Goal: Task Accomplishment & Management: Use online tool/utility

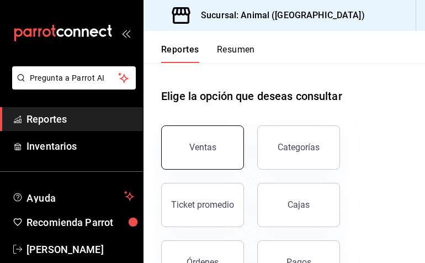
click at [202, 158] on button "Ventas" at bounding box center [202, 147] width 83 height 44
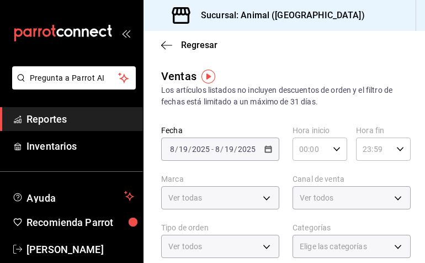
type input "PARROT,UBER_EATS,RAPPI,DIDI_FOOD,ONLINE"
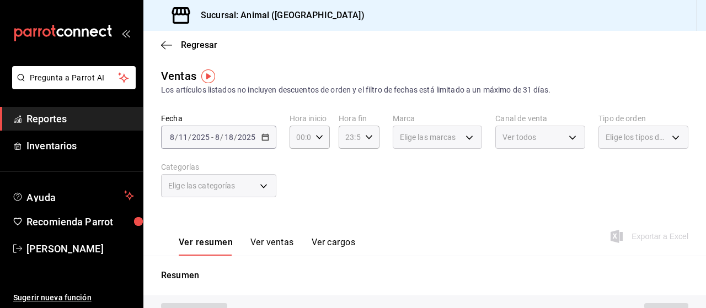
drag, startPoint x: 264, startPoint y: 141, endPoint x: 248, endPoint y: 162, distance: 26.4
click at [248, 162] on div "Fecha [DATE] [DATE] - [DATE] [DATE] Hora inicio 00:00 Hora inicio Hora fin 23:5…" at bounding box center [424, 162] width 527 height 97
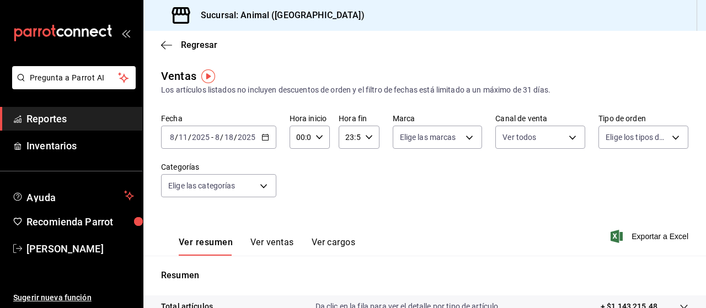
click at [265, 138] on icon "button" at bounding box center [265, 137] width 8 height 8
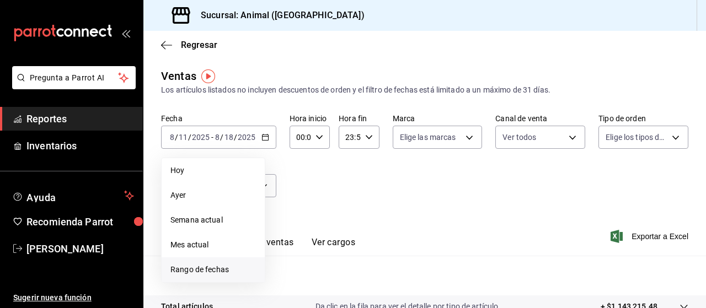
click at [199, 262] on span "Rango de fechas" at bounding box center [212, 270] width 85 height 12
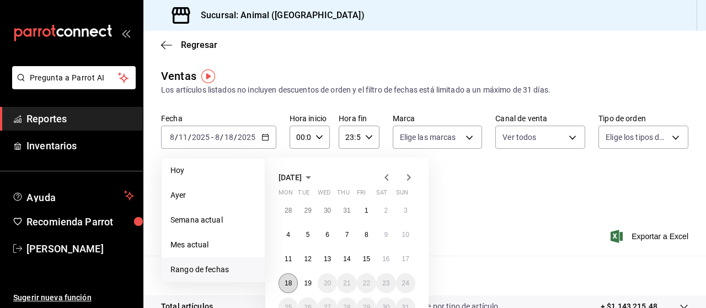
click at [289, 262] on abbr "18" at bounding box center [288, 284] width 7 height 8
click at [313, 262] on button "19" at bounding box center [307, 284] width 19 height 20
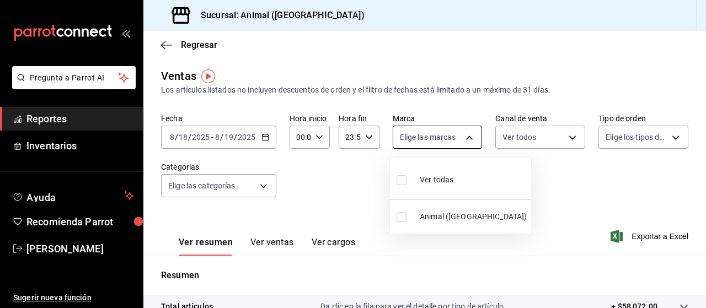
click at [424, 138] on body "Pregunta a Parrot AI Reportes Inventarios Ayuda Recomienda Parrot [PERSON_NAME]…" at bounding box center [353, 154] width 706 height 308
click at [404, 179] on input "checkbox" at bounding box center [402, 180] width 10 height 10
checkbox input "true"
type input "96838179-8fbb-4073-aae3-1789726318c8"
checkbox input "true"
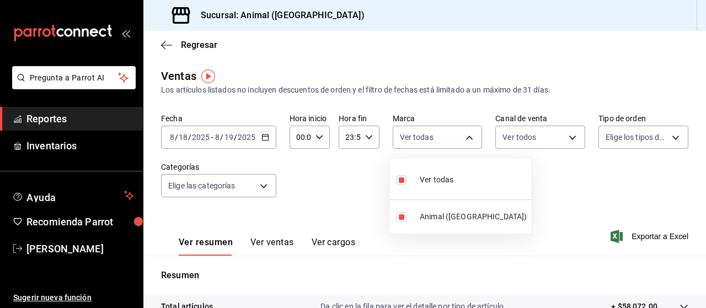
click at [424, 136] on div at bounding box center [353, 154] width 706 height 308
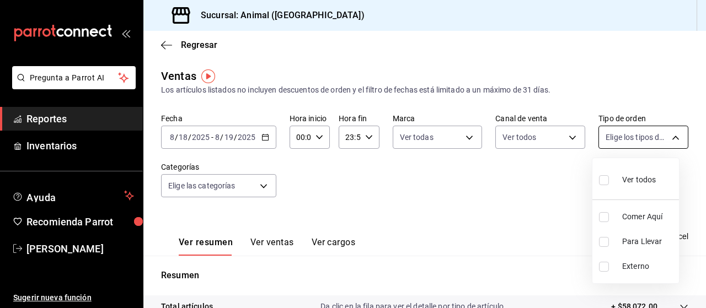
click at [424, 136] on body "Pregunta a Parrot AI Reportes Inventarios Ayuda Recomienda Parrot [PERSON_NAME]…" at bounding box center [353, 154] width 706 height 308
click at [424, 175] on input "checkbox" at bounding box center [604, 180] width 10 height 10
checkbox input "true"
type input "89cc3392-1a89-49ed-91c4-e66ea58282e1,025cf6ae-25b7-4698-bb98-3d77af74a196,EXTER…"
checkbox input "true"
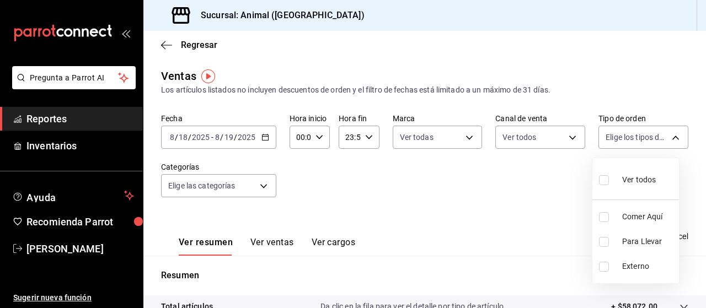
checkbox input "true"
click at [261, 186] on div at bounding box center [353, 154] width 706 height 308
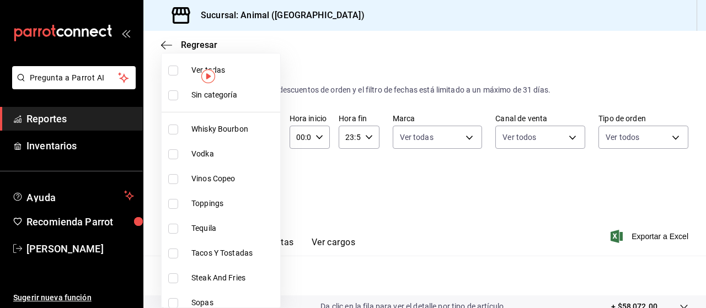
click at [261, 186] on body "Pregunta a Parrot AI Reportes Inventarios Ayuda Recomienda Parrot [PERSON_NAME]…" at bounding box center [353, 154] width 706 height 308
click at [174, 68] on input "checkbox" at bounding box center [173, 71] width 10 height 10
checkbox input "true"
type input "696422f3-042f-4992-a796-20cec1d2addd,ab2f2cdd-2d2d-455a-bd59-969ed93fbee5,5744a…"
checkbox input "true"
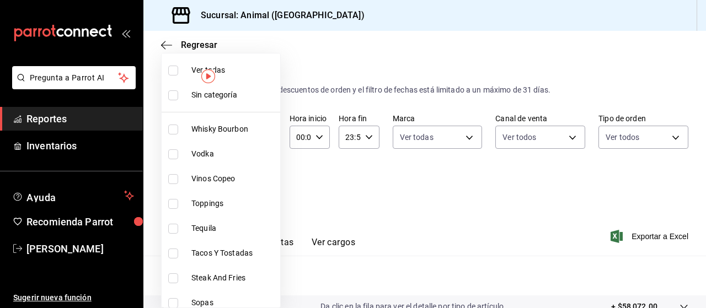
checkbox input "true"
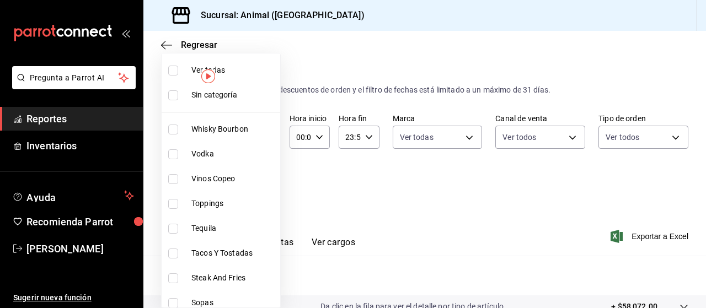
checkbox input "true"
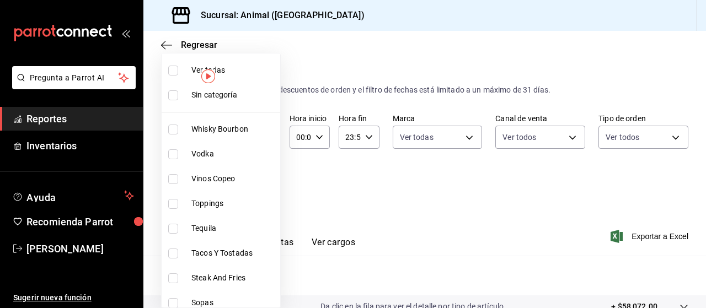
checkbox input "true"
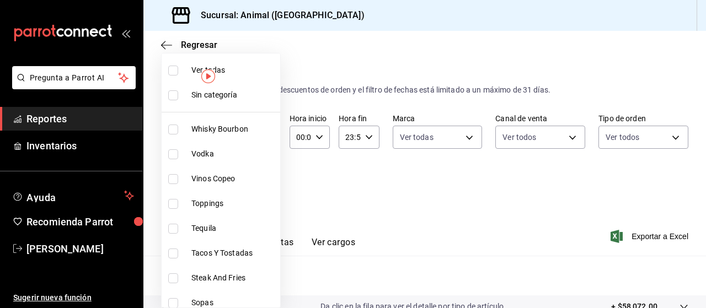
checkbox input "true"
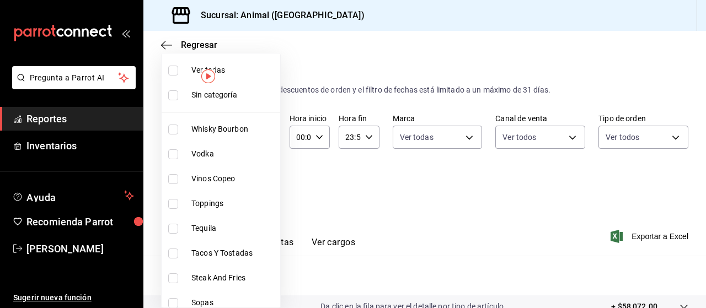
checkbox input "true"
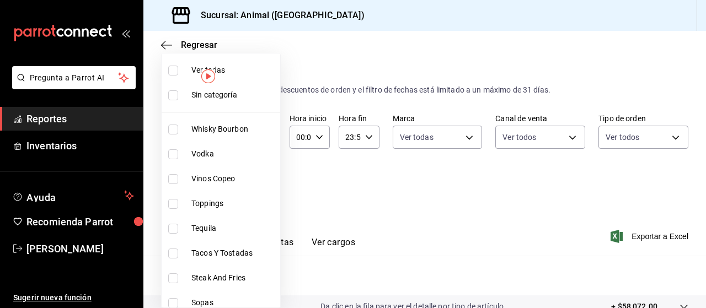
checkbox input "true"
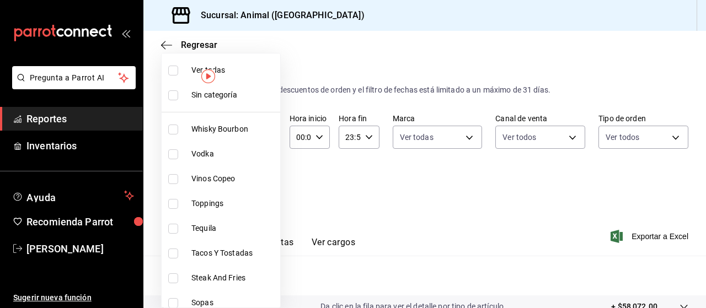
checkbox input "true"
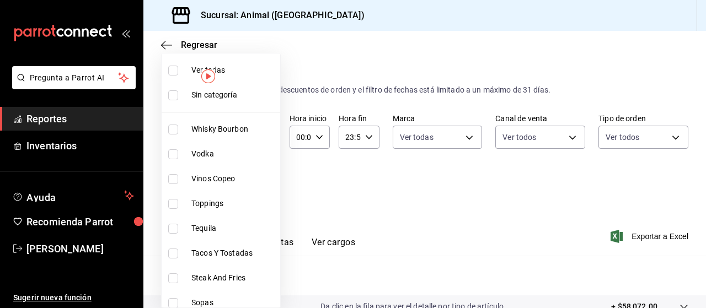
checkbox input "true"
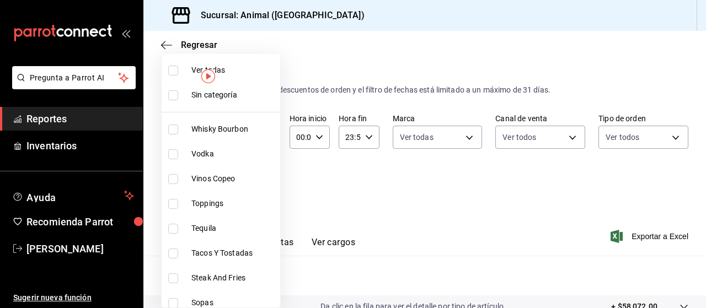
checkbox input "true"
click at [383, 218] on div at bounding box center [353, 154] width 706 height 308
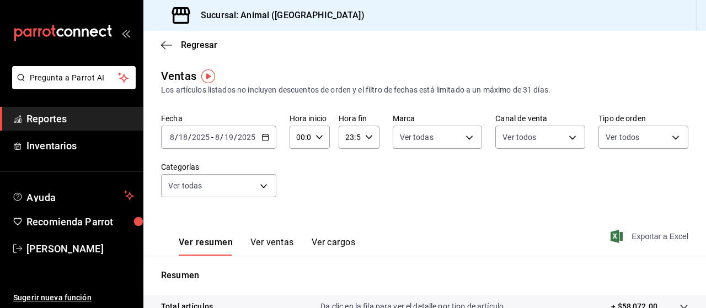
click at [424, 233] on span "Exportar a Excel" at bounding box center [651, 236] width 76 height 13
